Goal: Register for event/course

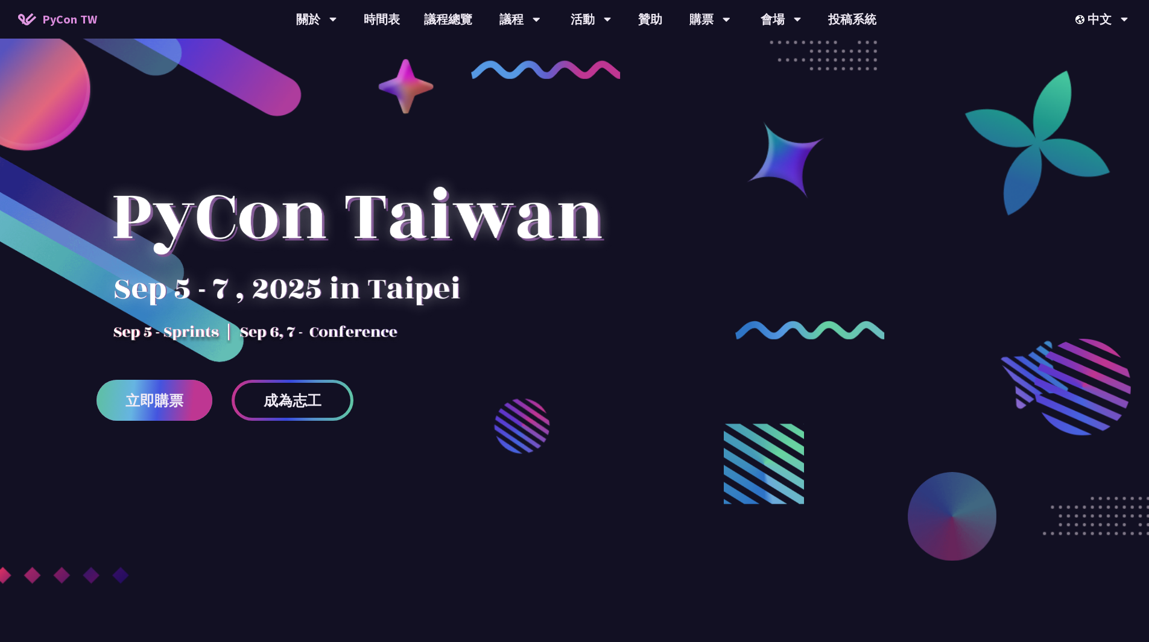
click at [157, 402] on span "立即購票" at bounding box center [154, 400] width 58 height 15
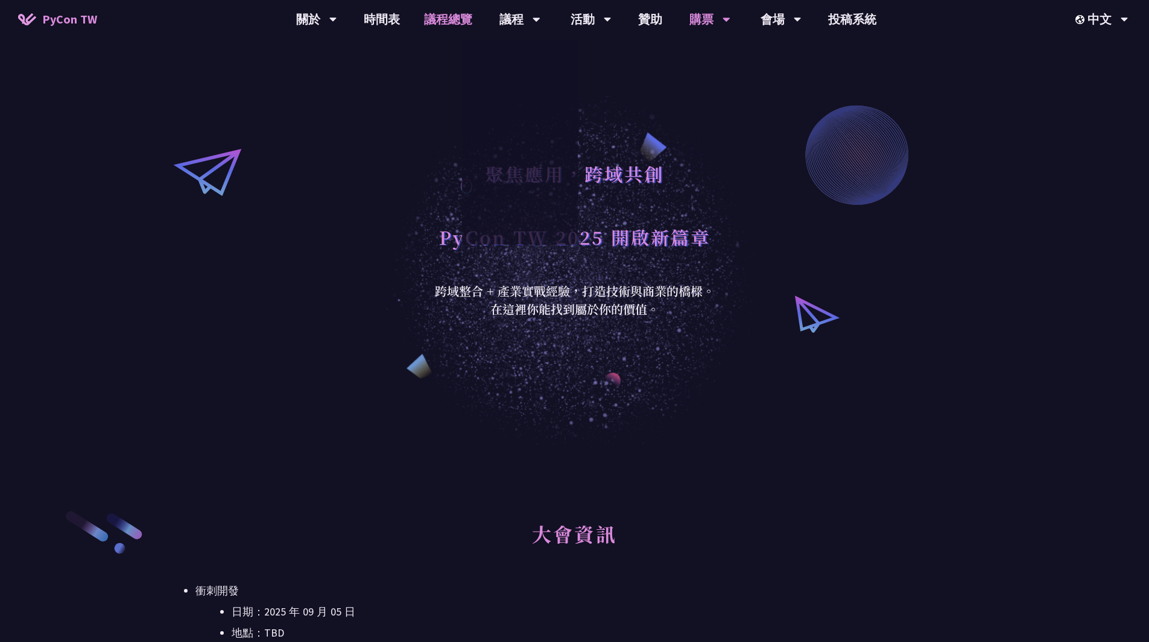
click at [450, 7] on link "議程總覽" at bounding box center [448, 19] width 72 height 39
